Goal: Transaction & Acquisition: Book appointment/travel/reservation

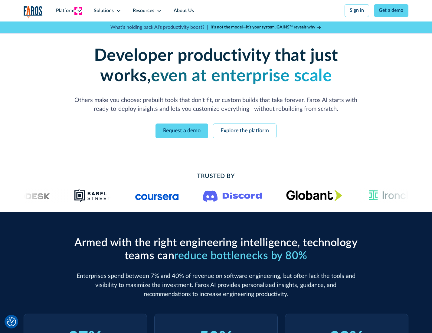
click at [78, 11] on icon at bounding box center [79, 10] width 5 height 5
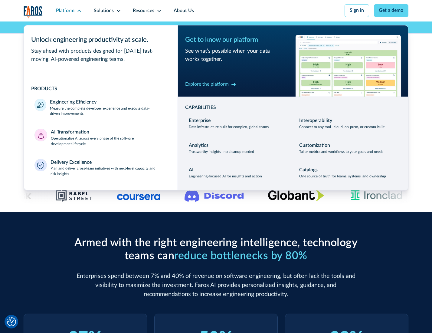
click at [108, 112] on p "Measure the complete developer experience and execute data-driven improvements" at bounding box center [108, 111] width 117 height 11
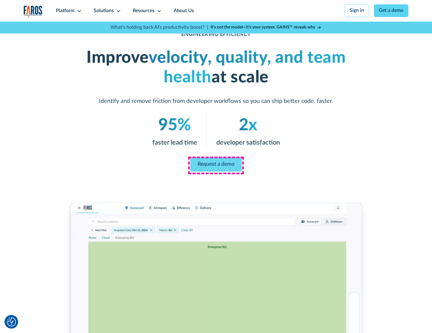
click at [216, 165] on link "Request a demo" at bounding box center [216, 164] width 52 height 15
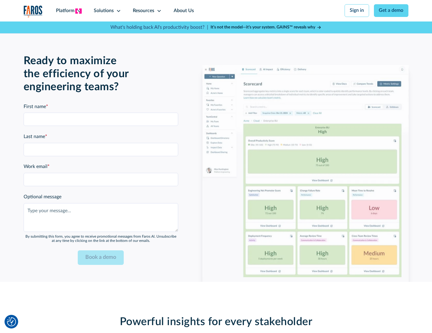
scroll to position [1318, 0]
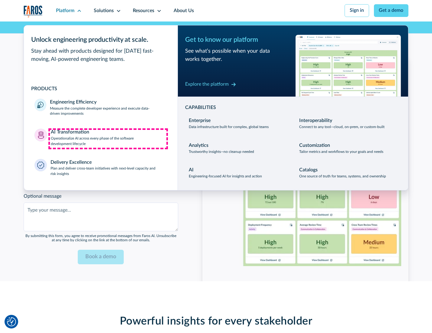
click at [108, 139] on p "Operationalize AI across every phase of the software development lifecycle" at bounding box center [109, 141] width 116 height 11
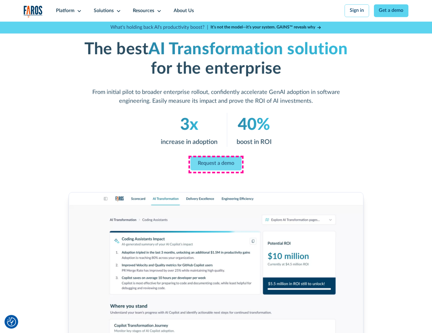
click at [216, 164] on link "Request a demo" at bounding box center [216, 163] width 51 height 14
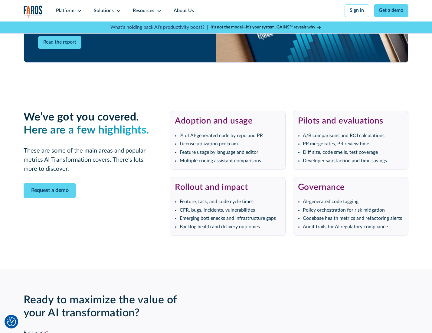
click at [68, 11] on div "Platform" at bounding box center [65, 10] width 18 height 7
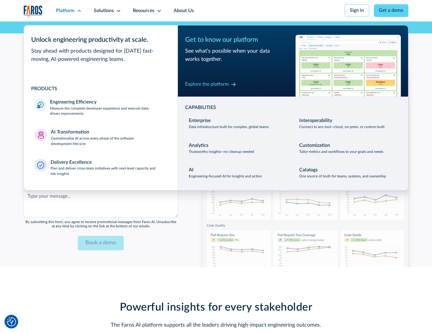
scroll to position [1464, 0]
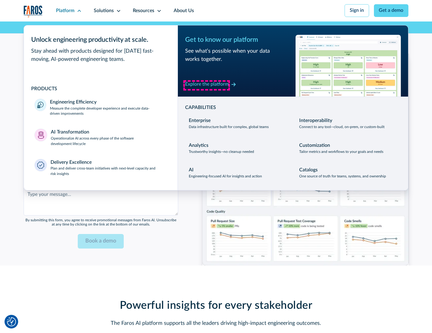
click at [207, 85] on div "Explore the platform" at bounding box center [207, 84] width 44 height 7
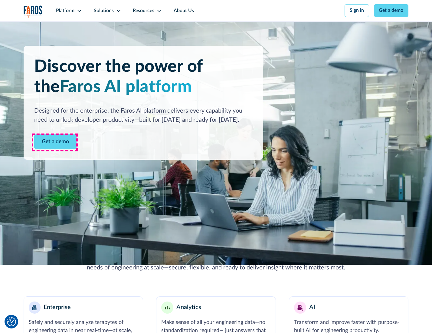
click at [55, 142] on link "Get a demo" at bounding box center [55, 141] width 42 height 15
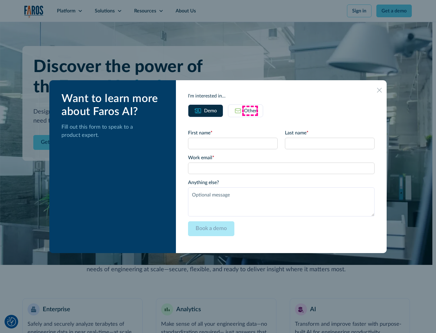
click at [250, 110] on div "Other" at bounding box center [250, 110] width 13 height 7
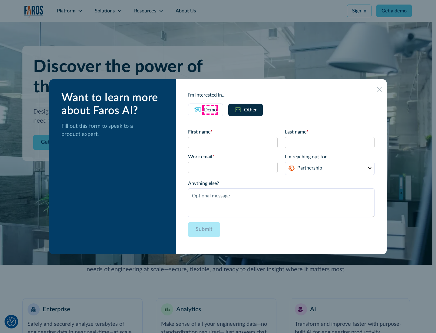
click at [210, 110] on div "Demo" at bounding box center [210, 109] width 13 height 7
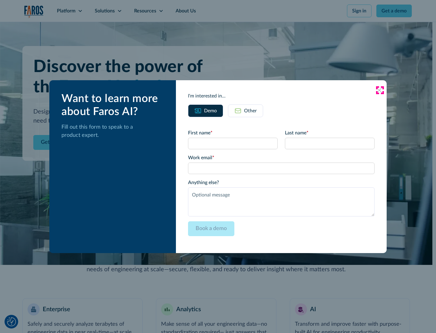
click at [380, 90] on icon at bounding box center [379, 90] width 5 height 5
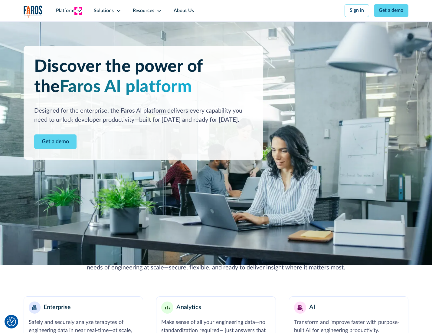
click at [78, 11] on icon at bounding box center [79, 10] width 5 height 5
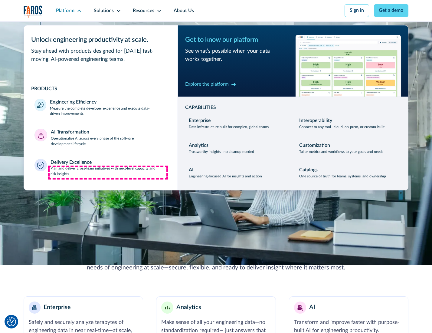
click at [108, 173] on p "Plan and deliver cross-team initiatives with next-level capacity and risk insig…" at bounding box center [109, 171] width 117 height 11
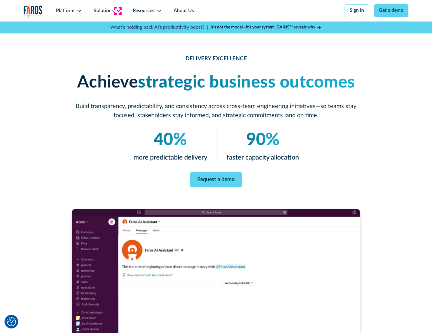
click at [117, 11] on icon at bounding box center [118, 10] width 5 height 5
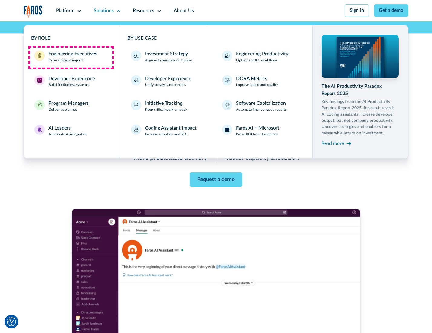
click at [71, 57] on div "Engineering Executives" at bounding box center [72, 54] width 49 height 7
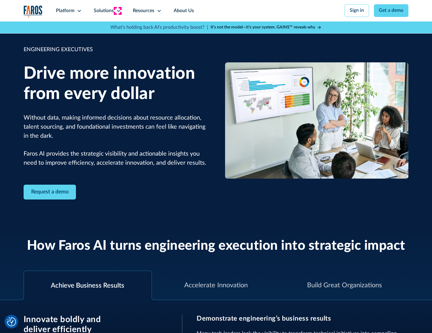
click at [117, 11] on icon at bounding box center [118, 10] width 5 height 5
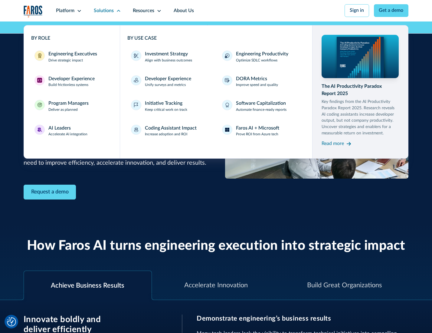
click at [71, 79] on div "Developer Experience" at bounding box center [71, 78] width 46 height 7
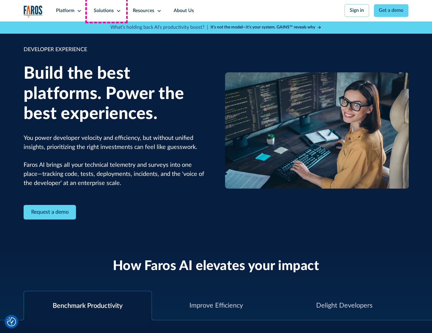
click at [107, 11] on div "Solutions" at bounding box center [104, 10] width 20 height 7
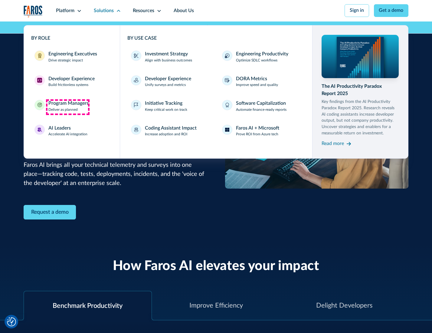
click at [68, 107] on div "Program Managers" at bounding box center [68, 103] width 40 height 7
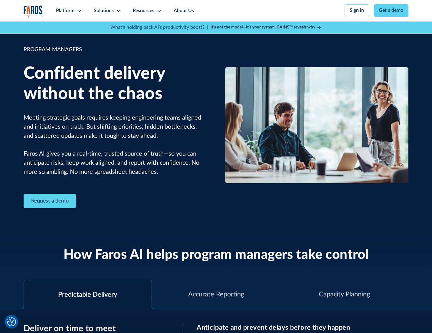
click at [117, 11] on icon at bounding box center [118, 10] width 5 height 5
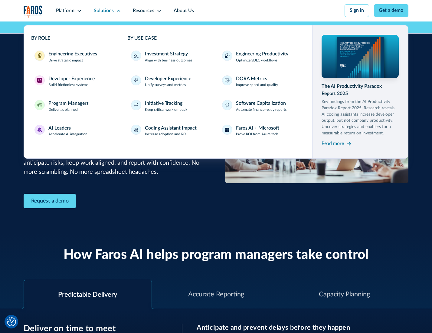
click at [67, 132] on div "AI Leaders" at bounding box center [59, 128] width 22 height 7
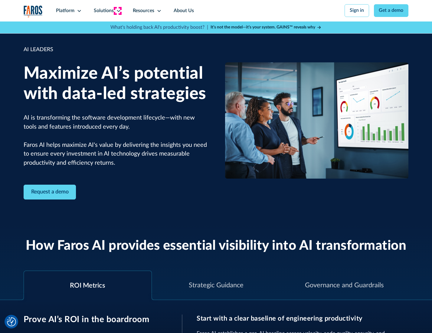
click at [117, 11] on icon at bounding box center [118, 10] width 5 height 5
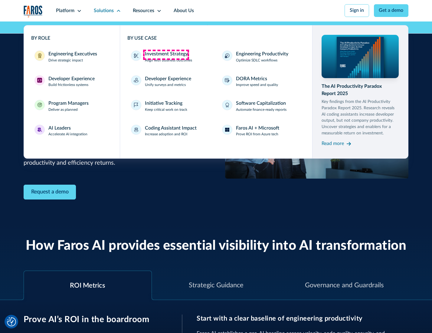
click at [166, 54] on div "Investment Strategy" at bounding box center [166, 54] width 43 height 7
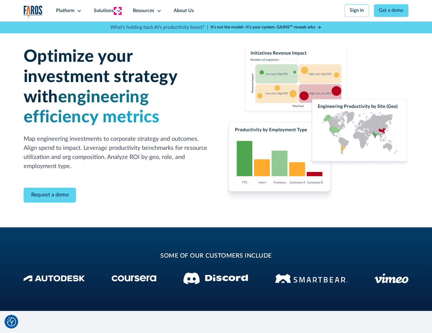
click at [117, 11] on icon at bounding box center [118, 10] width 5 height 5
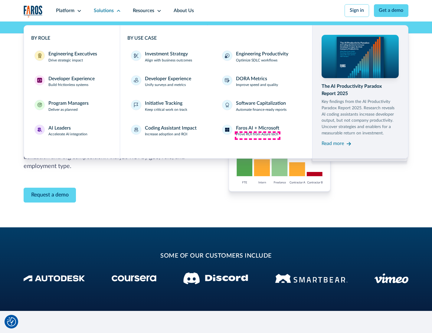
click at [258, 135] on p "Prove ROI from Azure tech" at bounding box center [257, 134] width 42 height 5
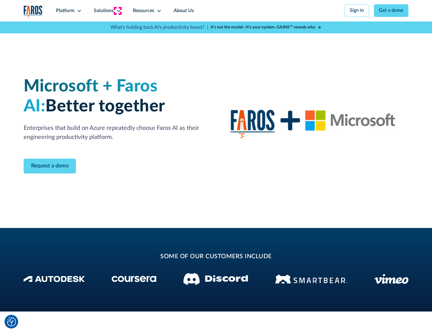
click at [117, 11] on icon at bounding box center [118, 10] width 5 height 5
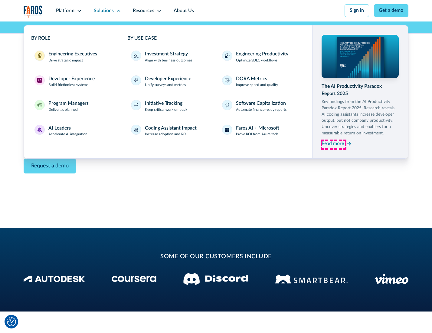
click at [334, 145] on div "Read more" at bounding box center [333, 143] width 22 height 7
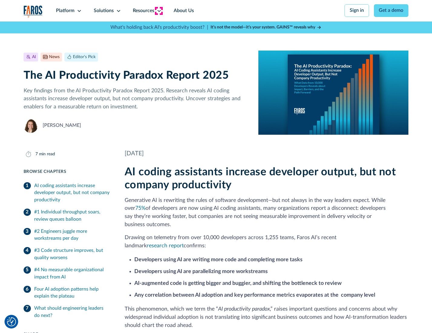
click at [159, 11] on icon at bounding box center [159, 10] width 5 height 5
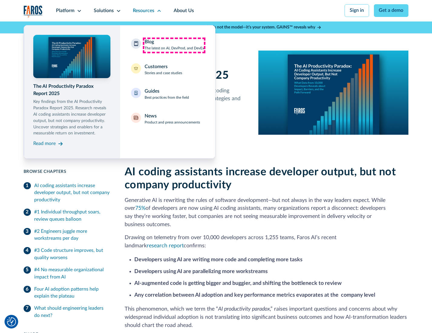
click at [174, 45] on div "Blog The latest on AI, DevProd, and DevEx" at bounding box center [175, 44] width 60 height 13
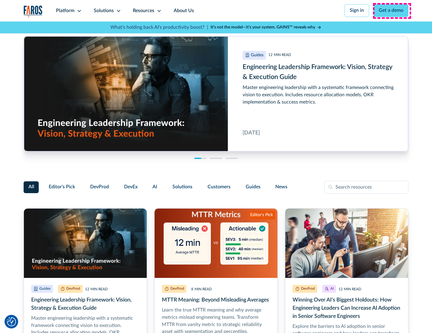
click at [392, 11] on link "Get a demo" at bounding box center [391, 10] width 35 height 13
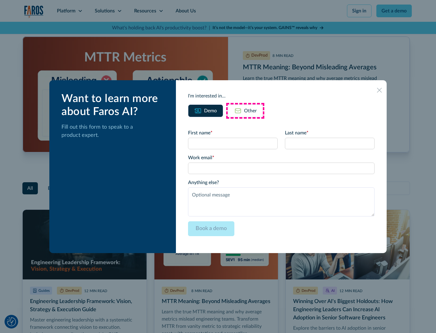
click at [245, 110] on div "Other" at bounding box center [250, 110] width 13 height 7
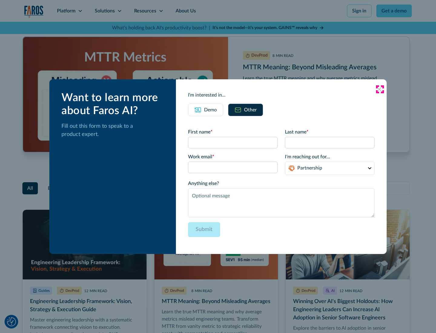
click at [380, 89] on icon at bounding box center [379, 89] width 5 height 5
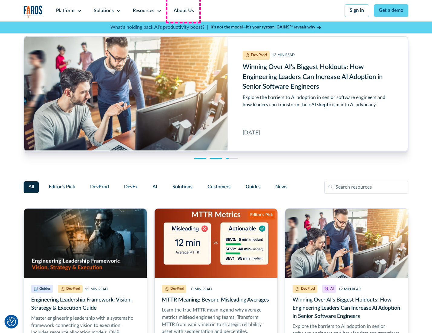
click at [183, 11] on link "About Us" at bounding box center [184, 10] width 32 height 21
